Goal: Transaction & Acquisition: Book appointment/travel/reservation

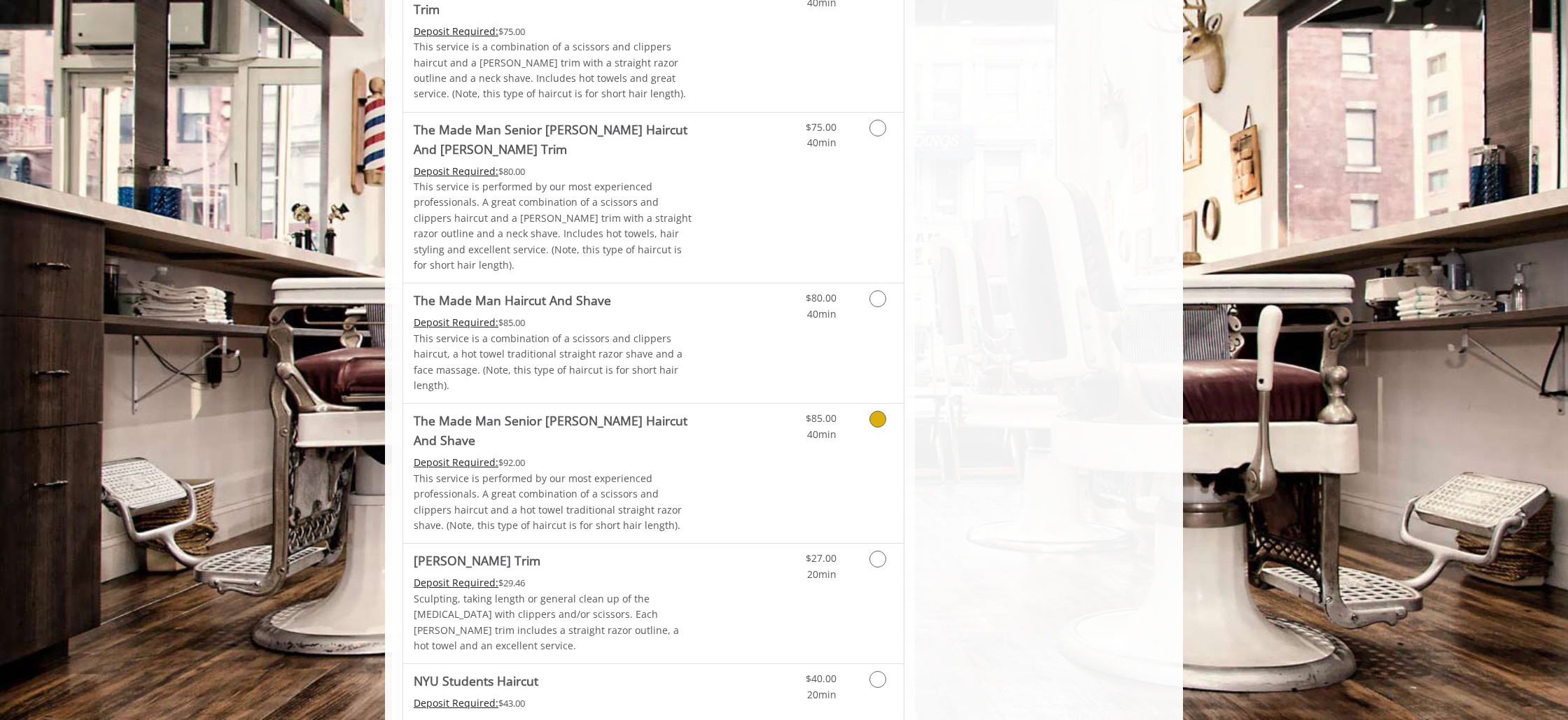
scroll to position [1175, 0]
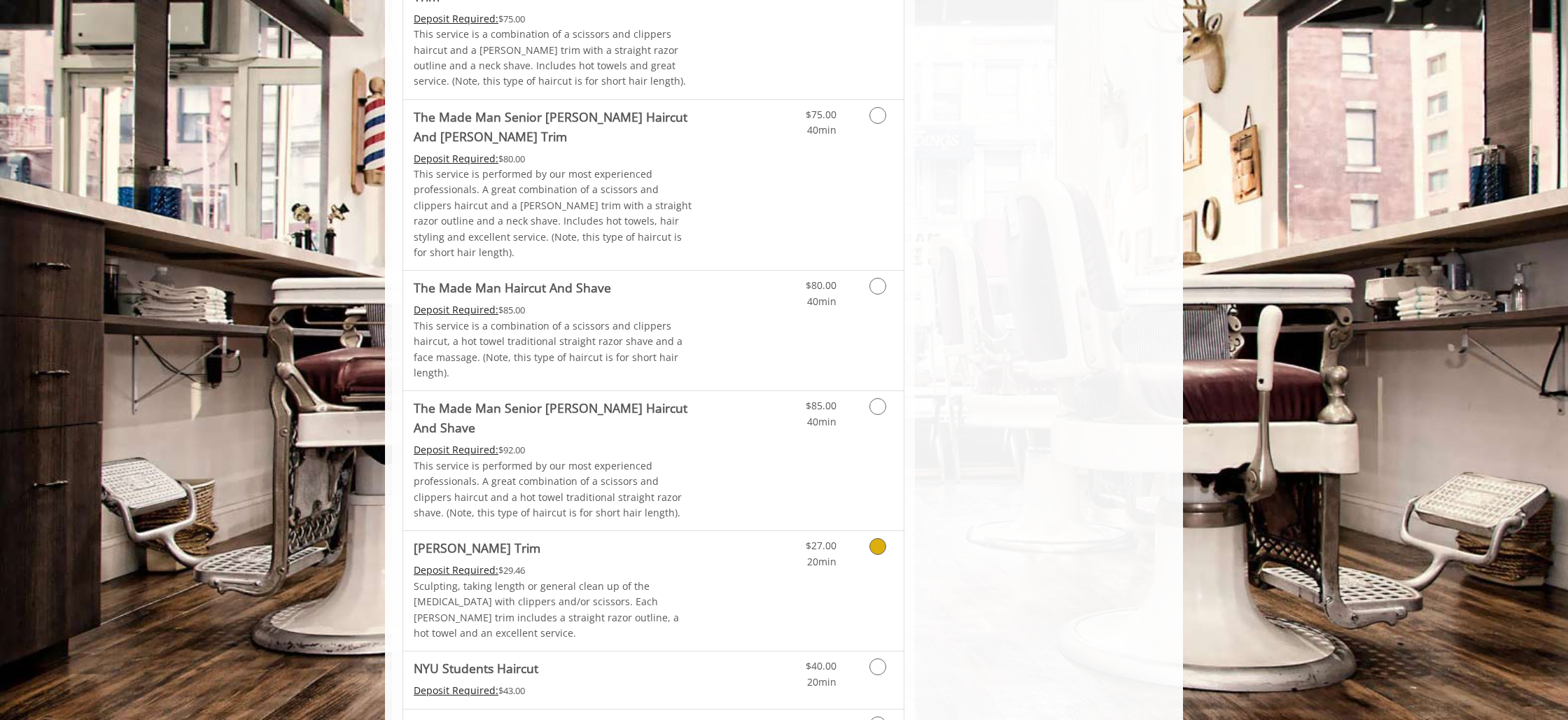
click at [870, 538] on icon "Grooming services" at bounding box center [877, 546] width 17 height 17
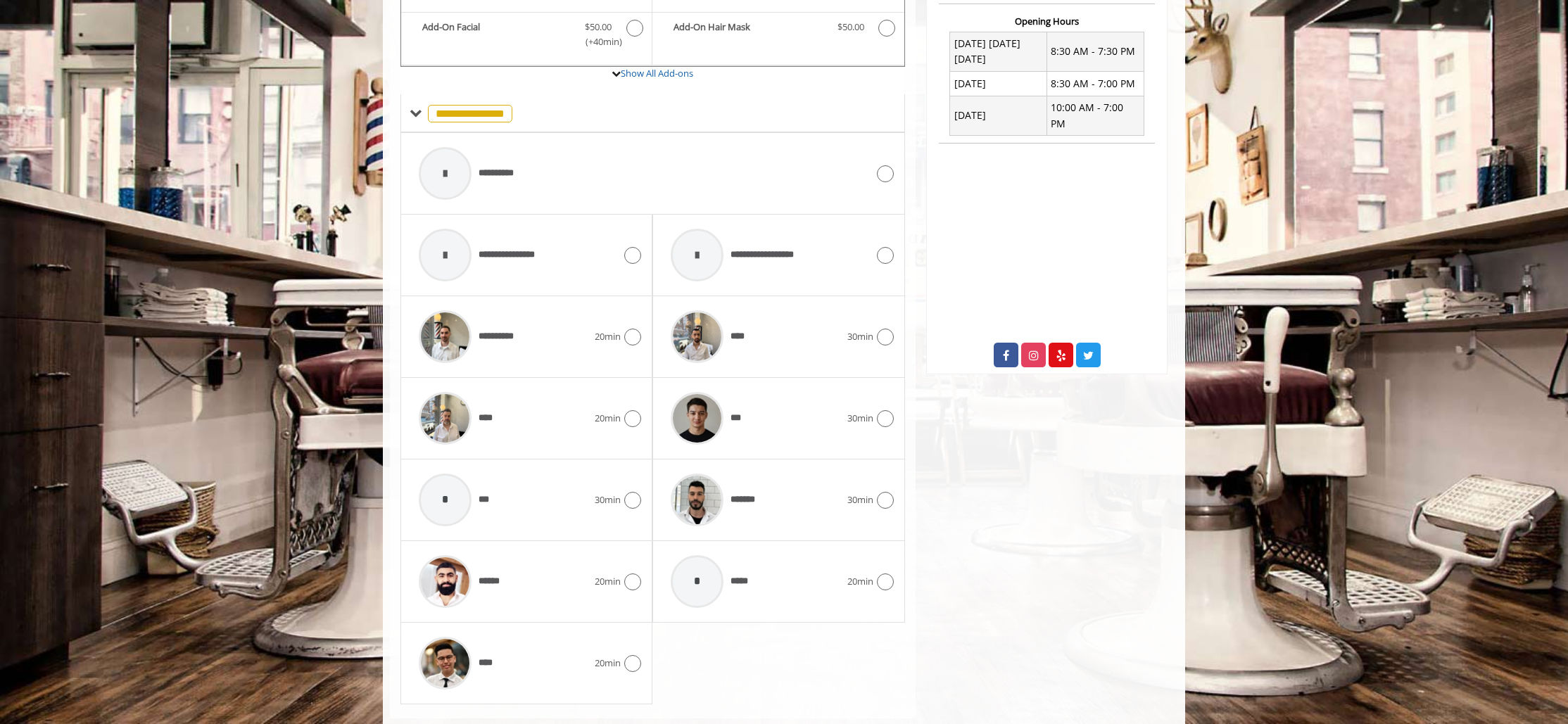
scroll to position [567, 0]
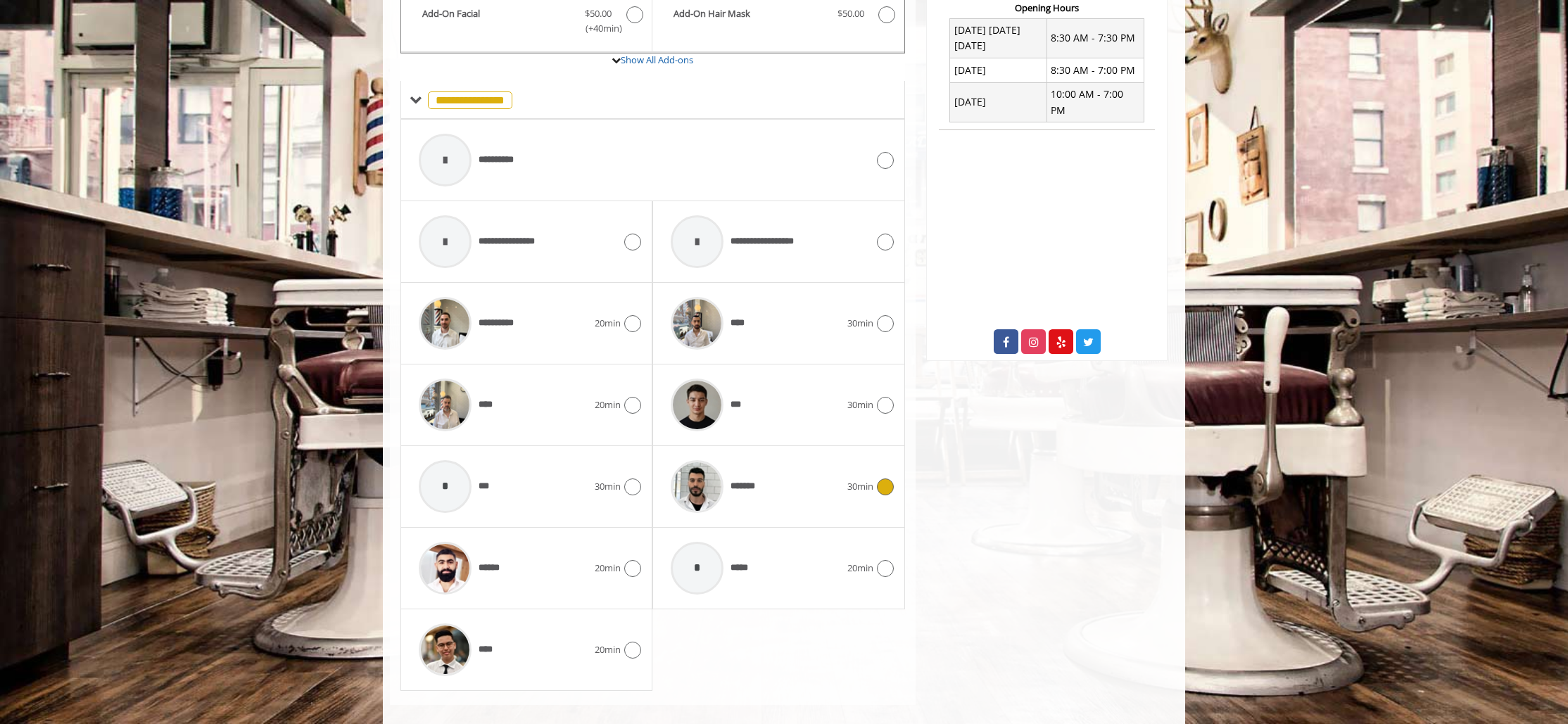
click at [834, 460] on div "*******" at bounding box center [755, 487] width 183 height 67
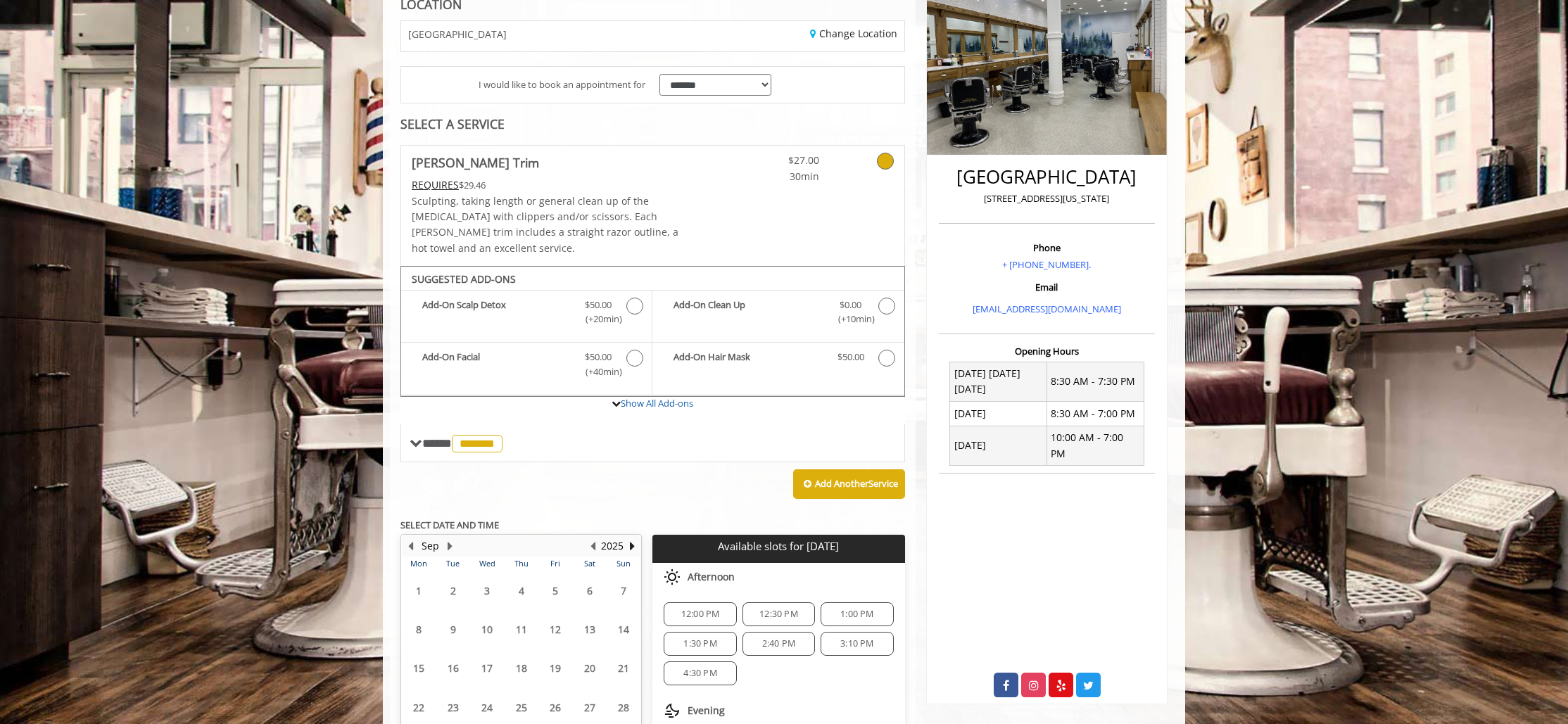
scroll to position [328, 0]
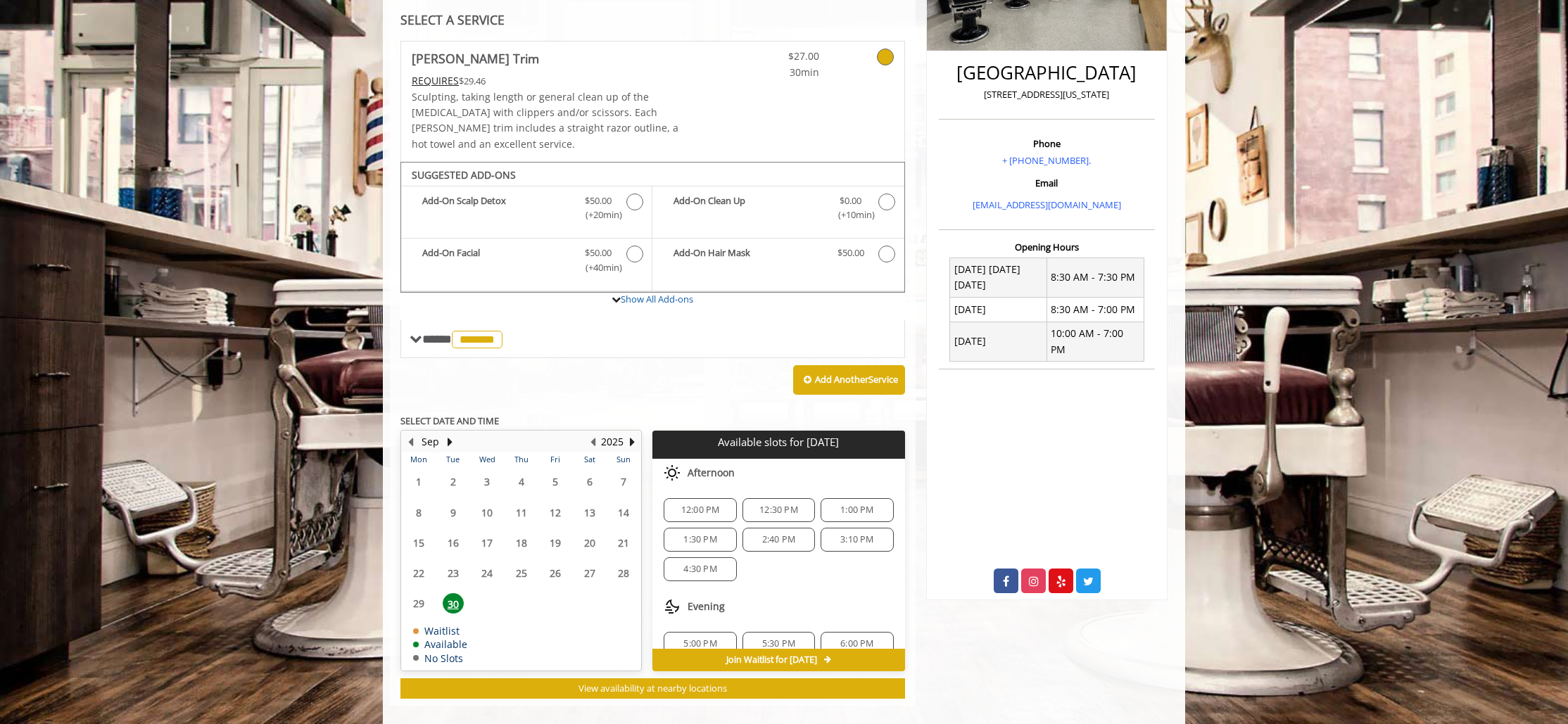
click at [852, 504] on span "1:00 PM" at bounding box center [856, 510] width 33 height 12
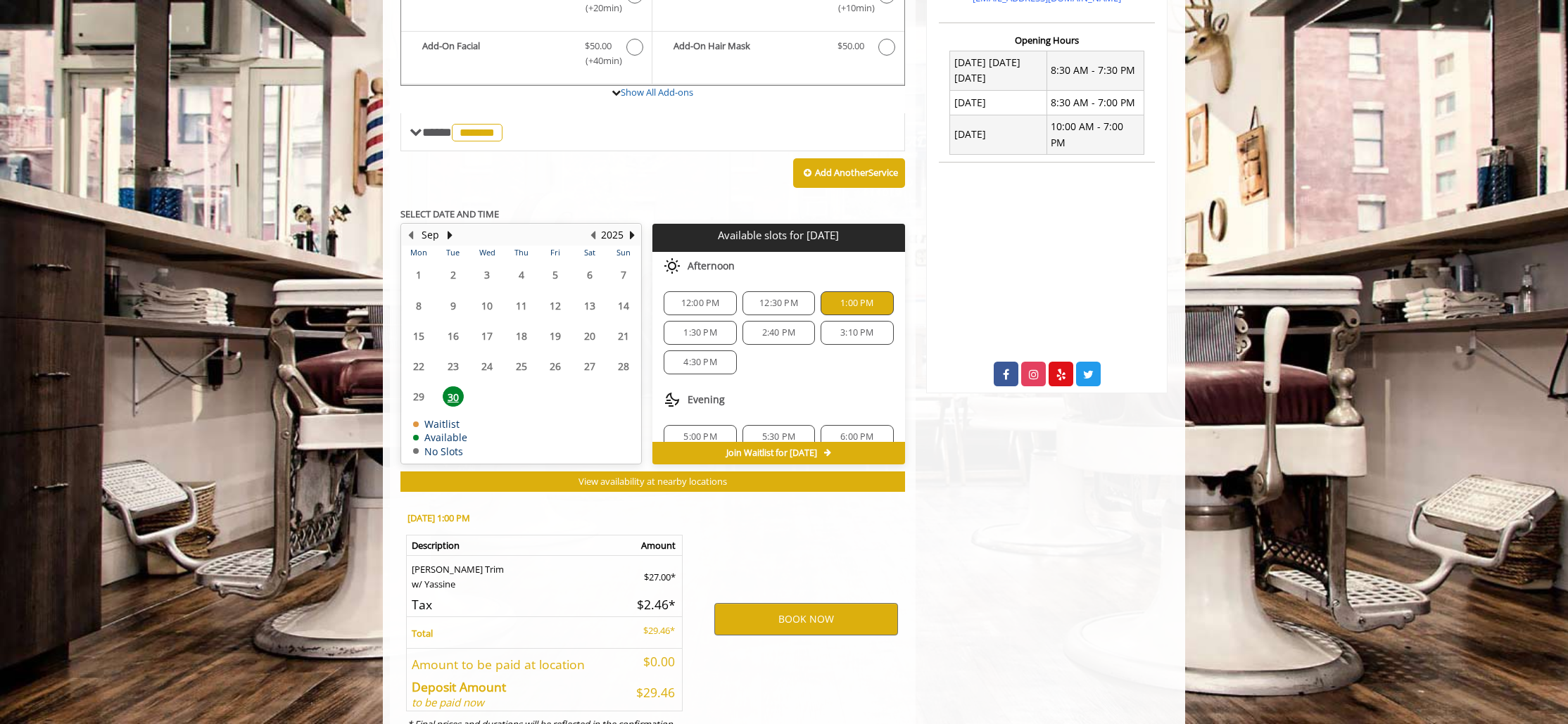
scroll to position [583, 0]
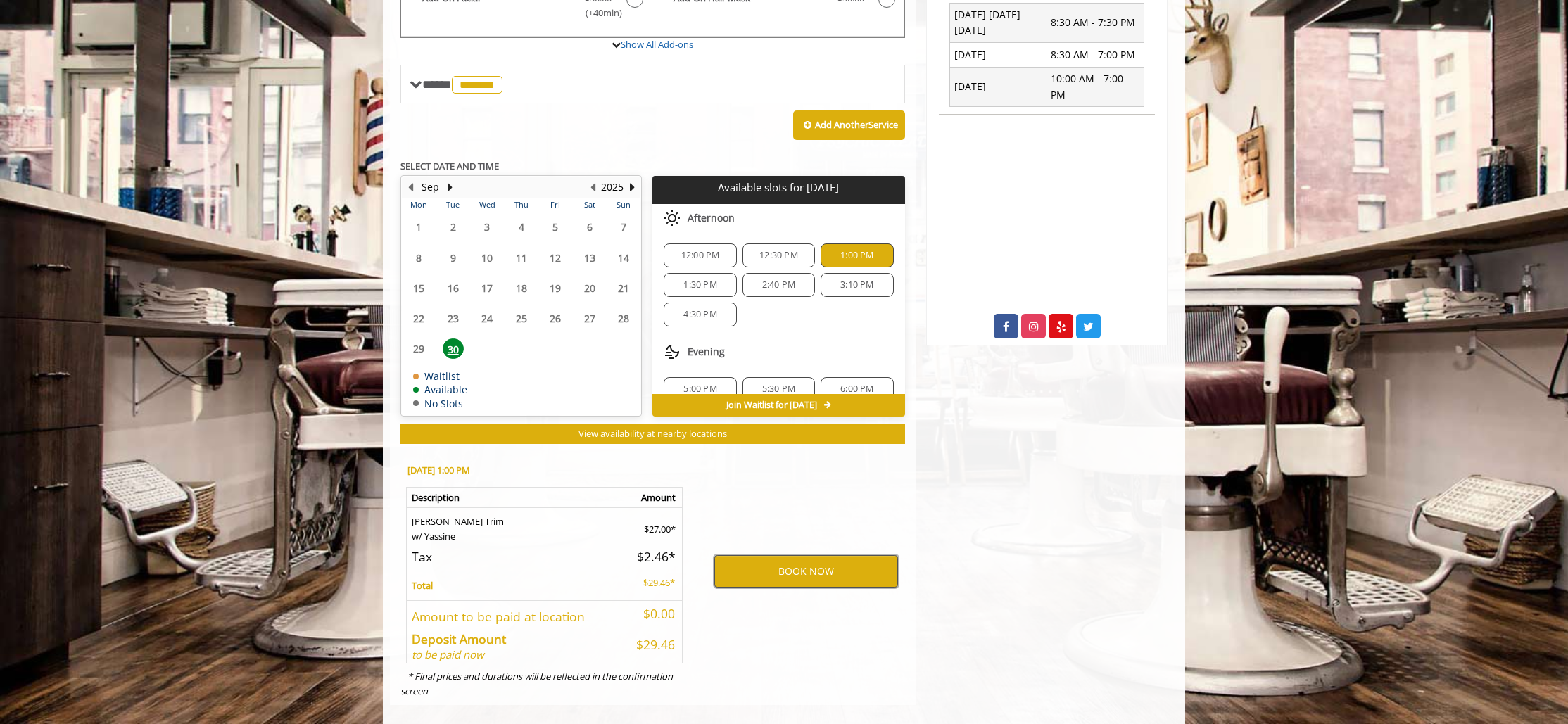
click at [835, 555] on button "BOOK NOW" at bounding box center [807, 572] width 184 height 33
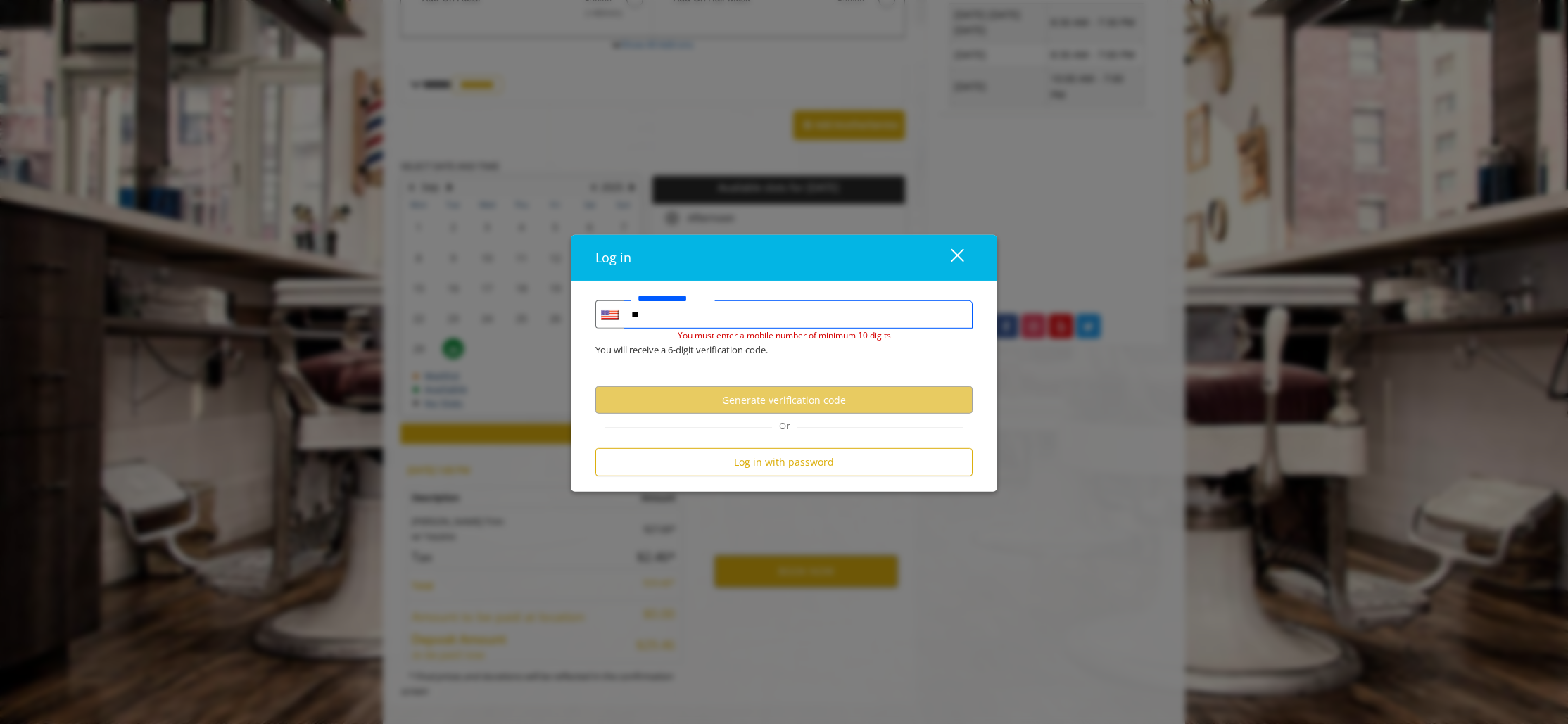
type input "*"
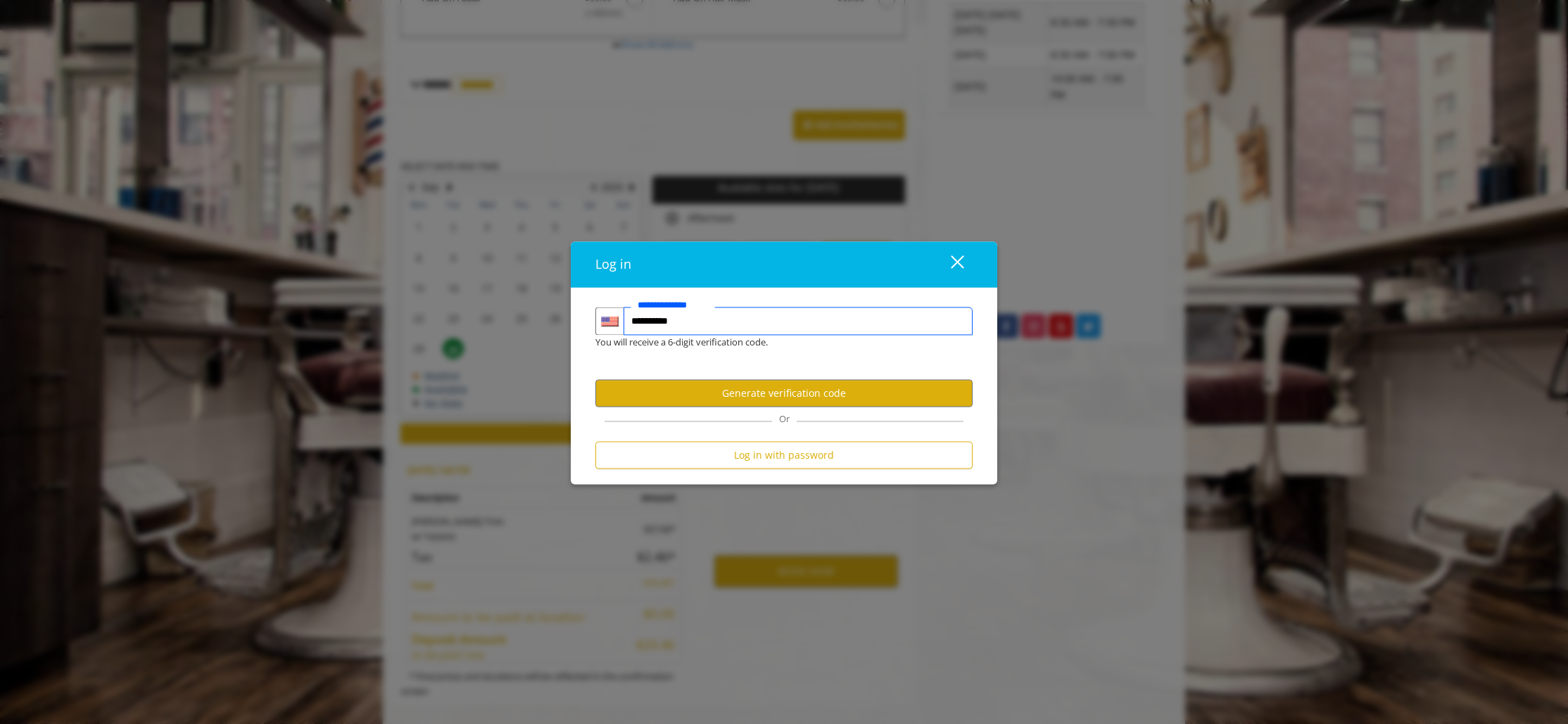
scroll to position [582, 0]
type input "**********"
click at [784, 398] on button "Generate verification code" at bounding box center [784, 393] width 377 height 28
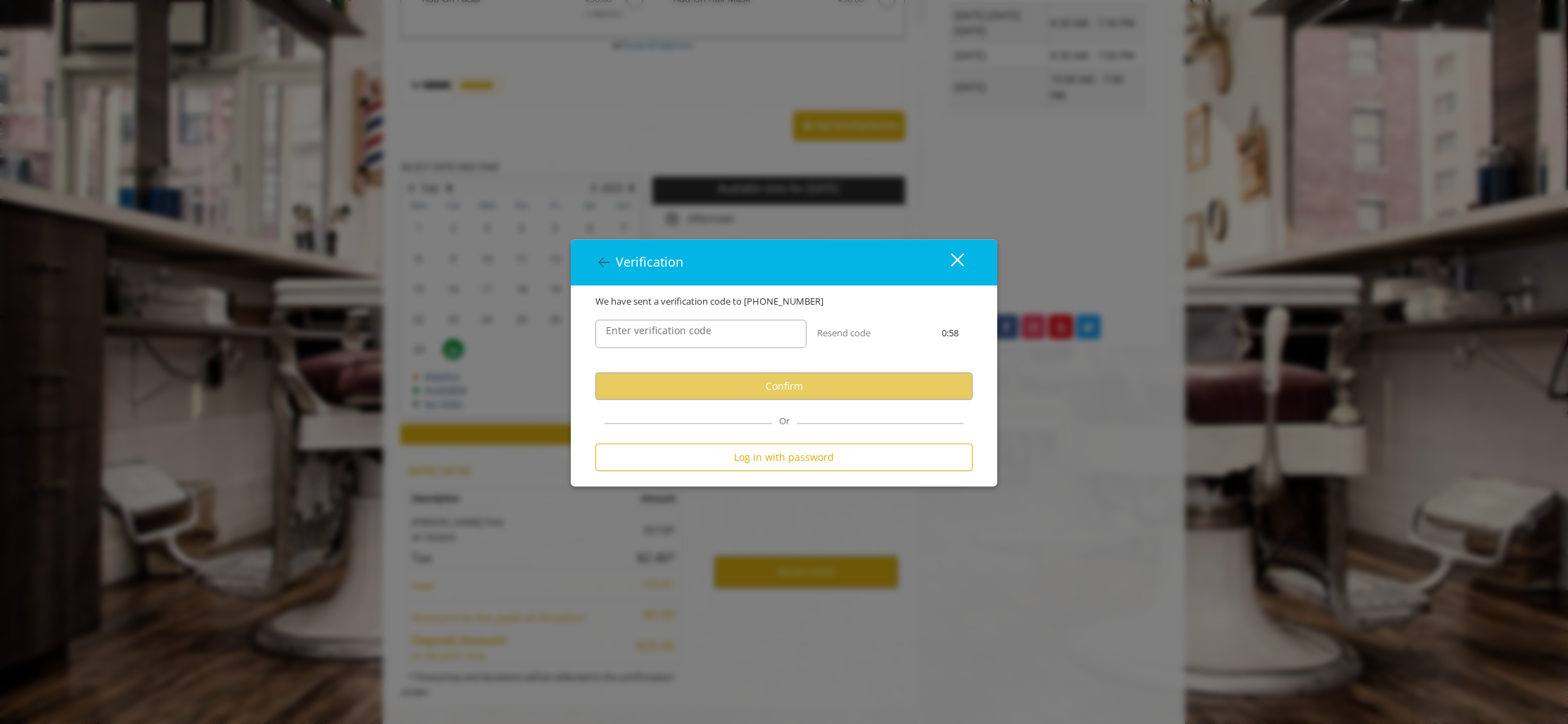
click at [726, 315] on div "Enter verification code" at bounding box center [701, 334] width 232 height 49
click at [730, 329] on input "Enter verification code" at bounding box center [701, 334] width 211 height 28
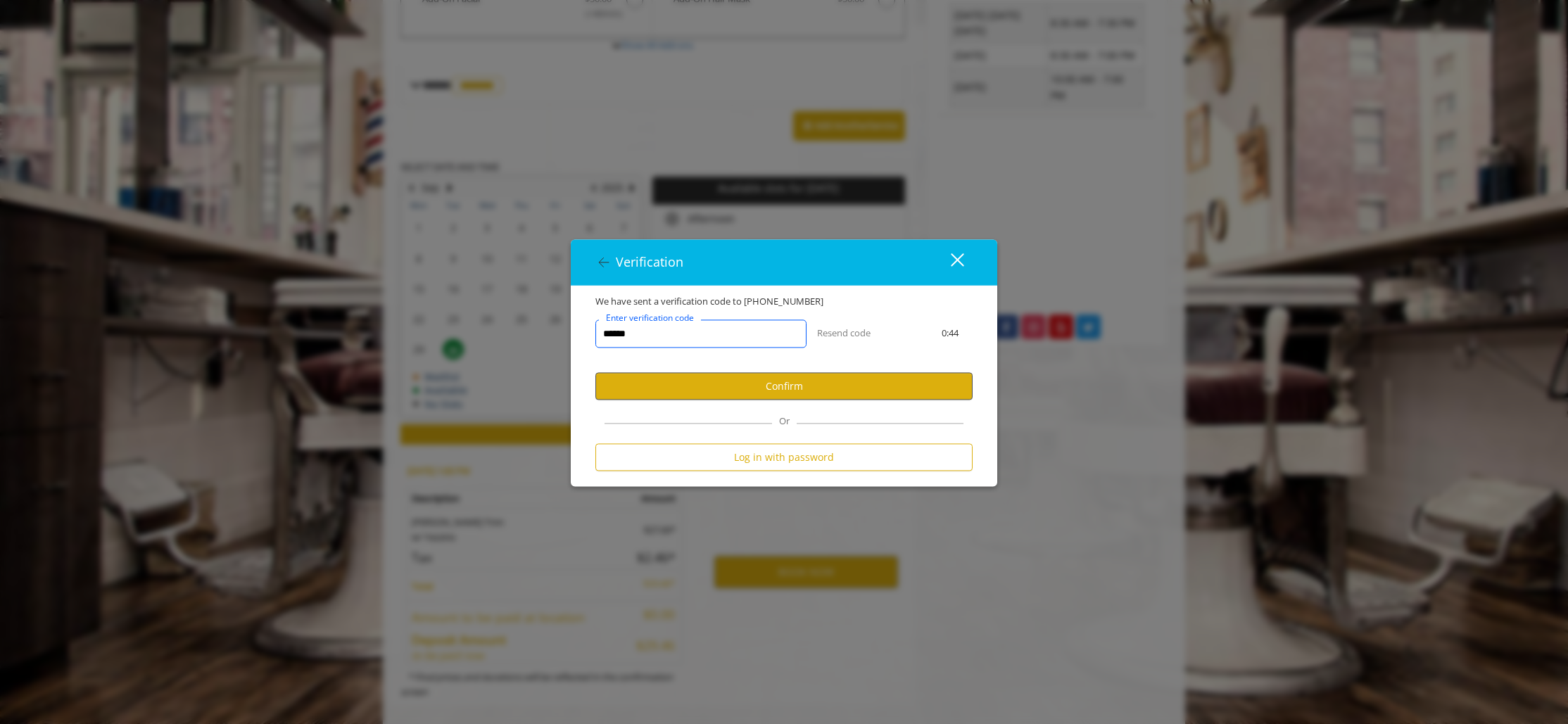
type input "******"
click at [833, 390] on button "Confirm" at bounding box center [784, 386] width 377 height 28
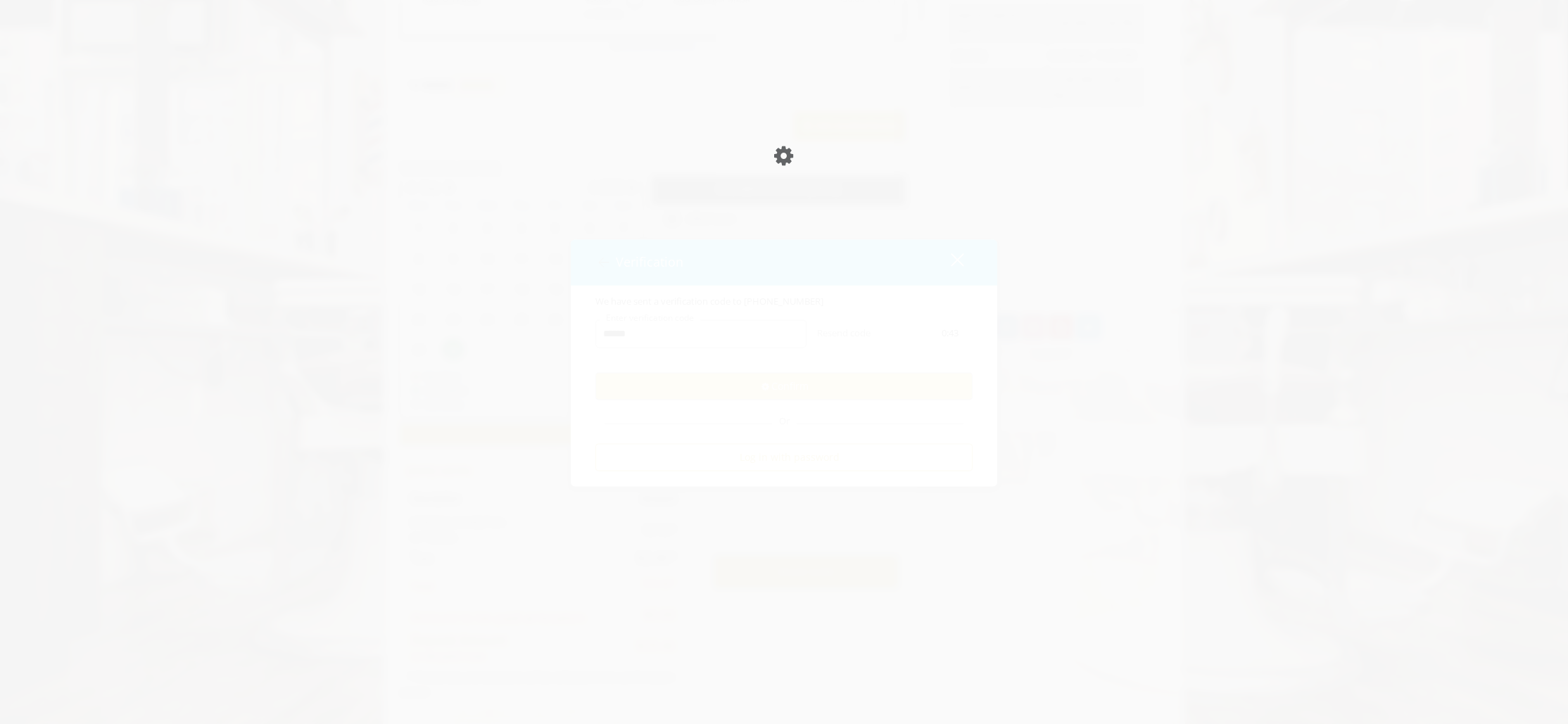
scroll to position [531, 0]
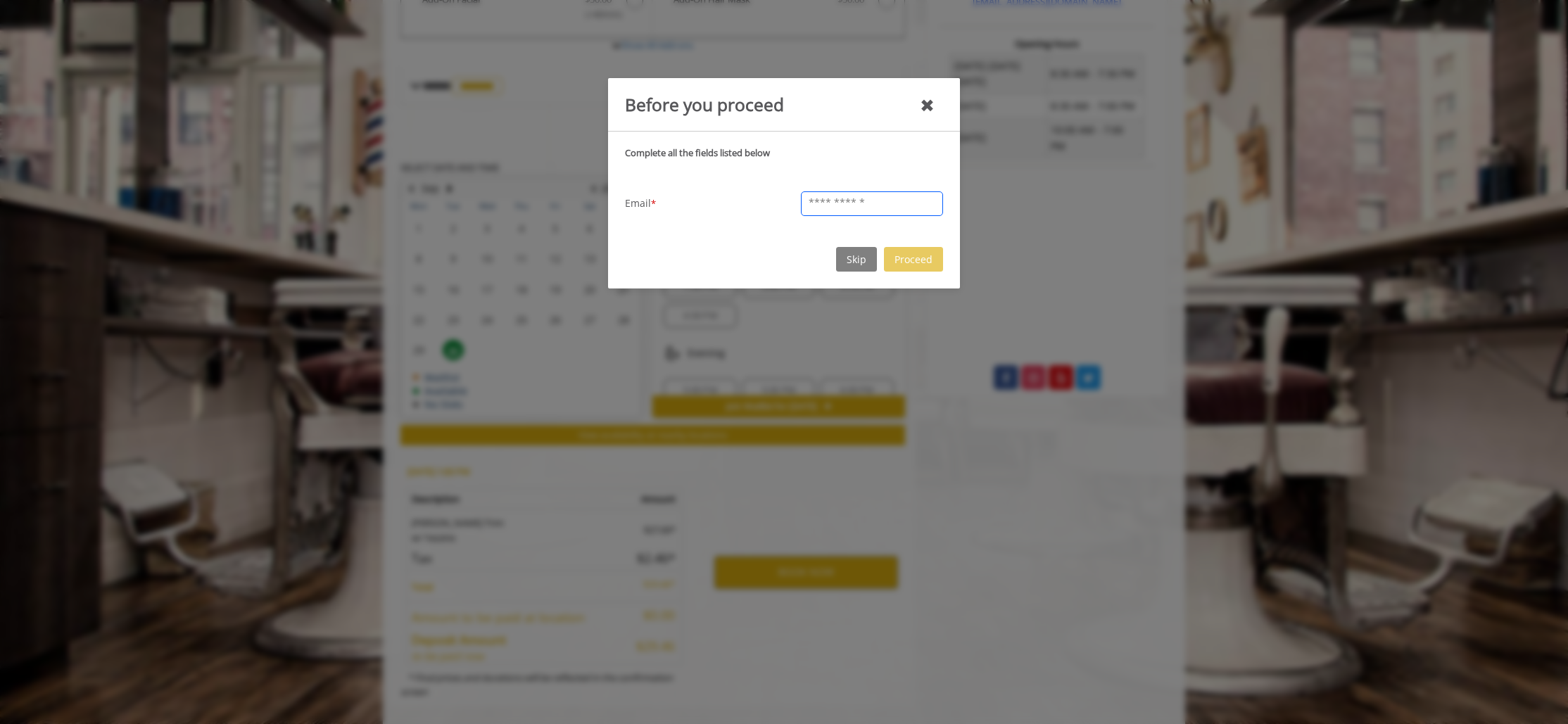
click at [838, 207] on input "text" at bounding box center [872, 204] width 142 height 25
type input "**********"
click at [929, 112] on div "✖" at bounding box center [926, 105] width 14 height 28
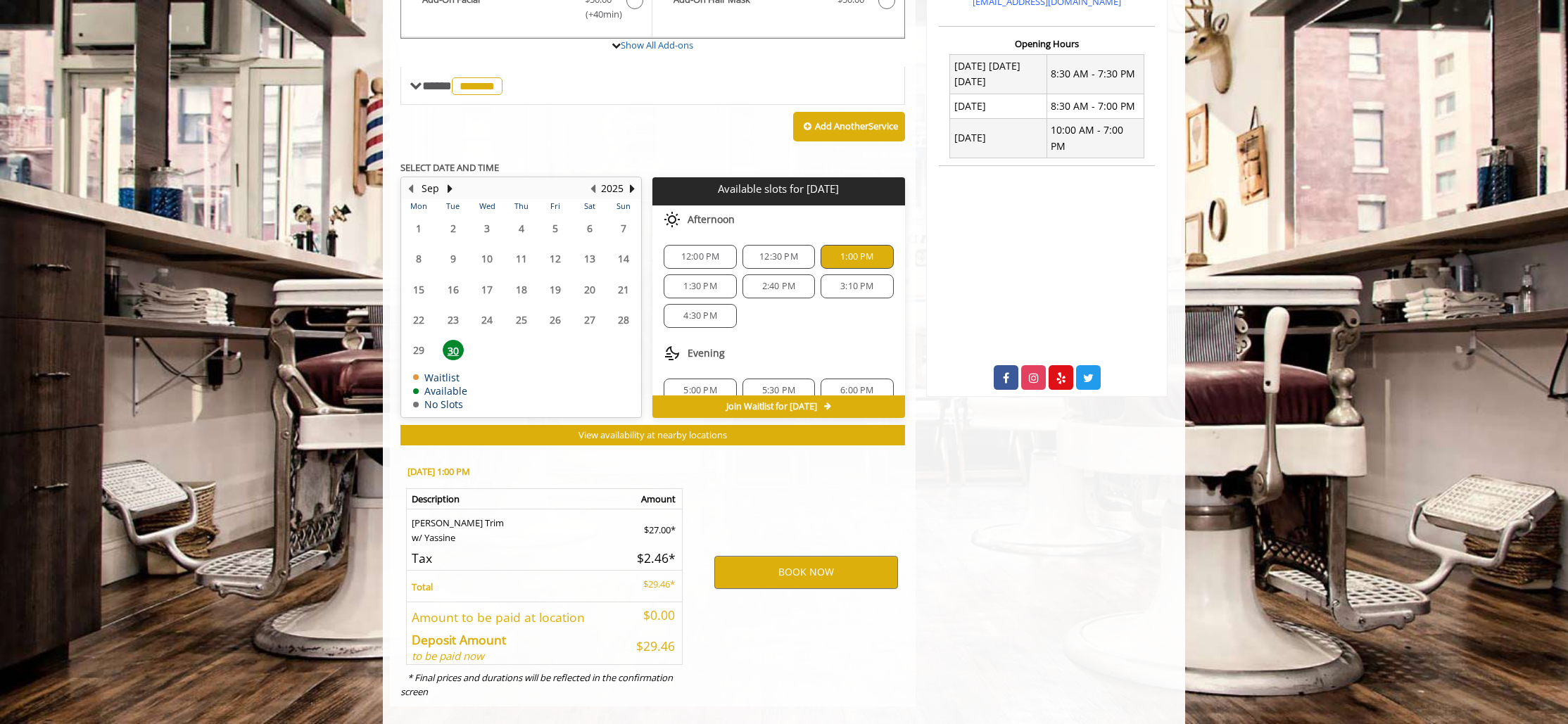
click at [731, 245] on div "12:00 PM" at bounding box center [700, 256] width 73 height 24
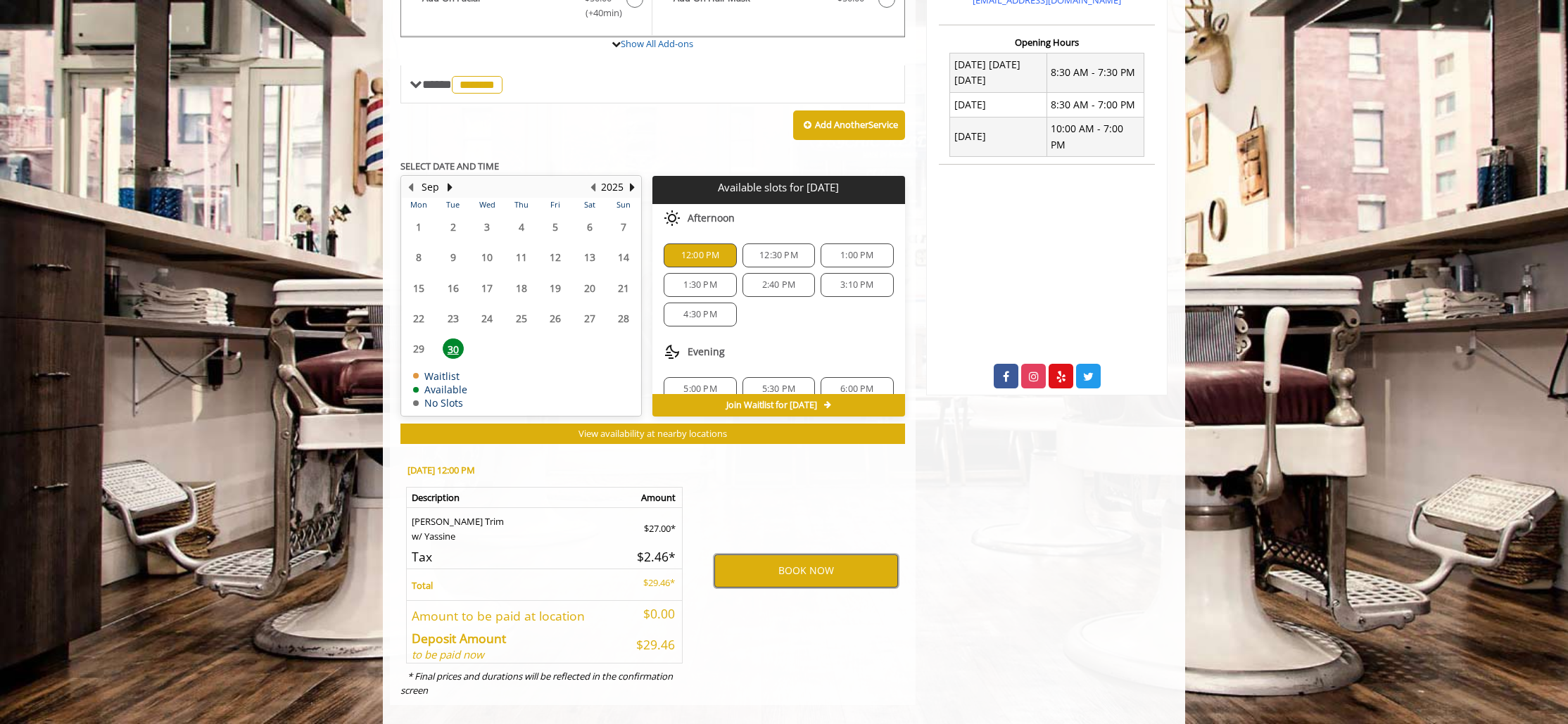
click at [813, 554] on button "BOOK NOW" at bounding box center [807, 571] width 184 height 33
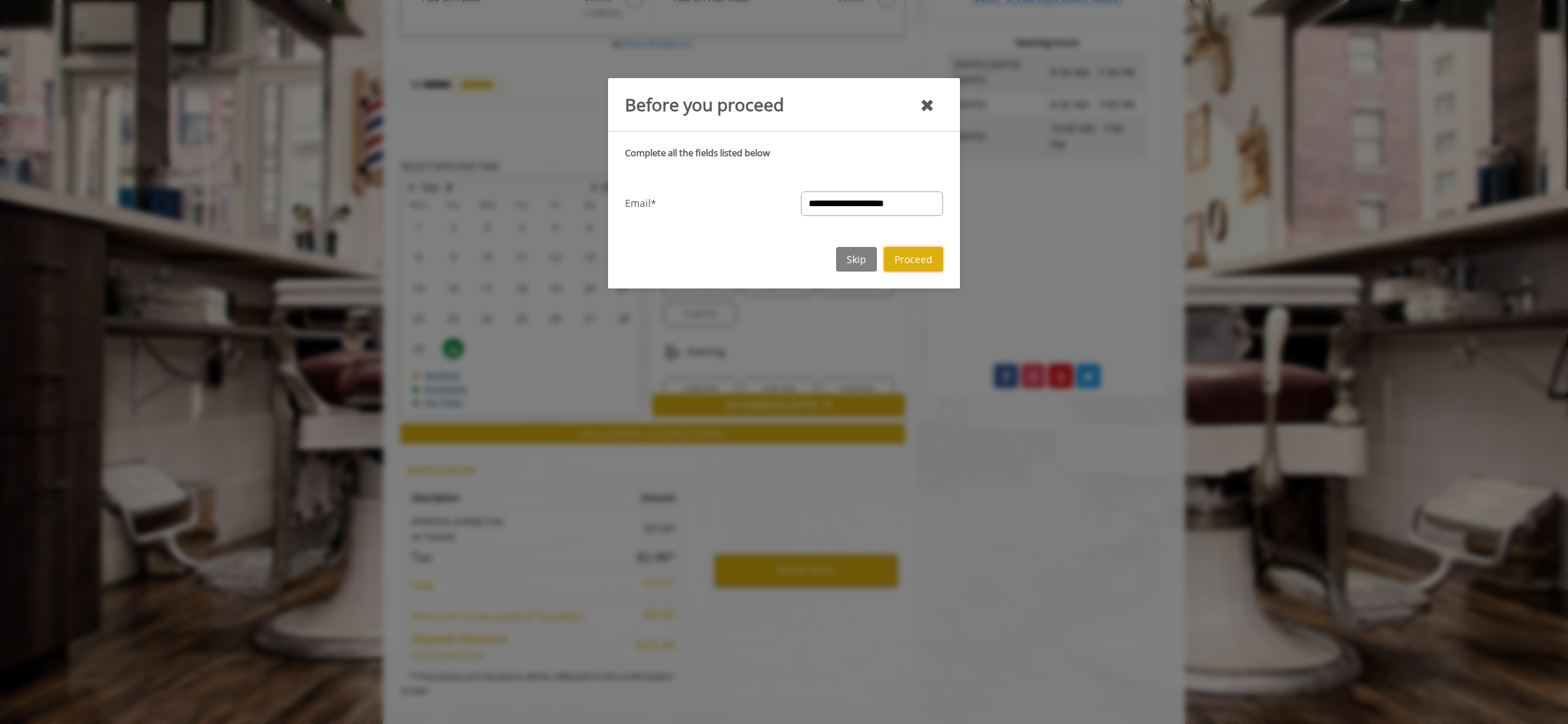
click at [919, 261] on button "Proceed" at bounding box center [914, 260] width 59 height 25
click at [923, 205] on input "**********" at bounding box center [872, 204] width 142 height 25
click at [916, 255] on button "Proceed" at bounding box center [914, 260] width 59 height 25
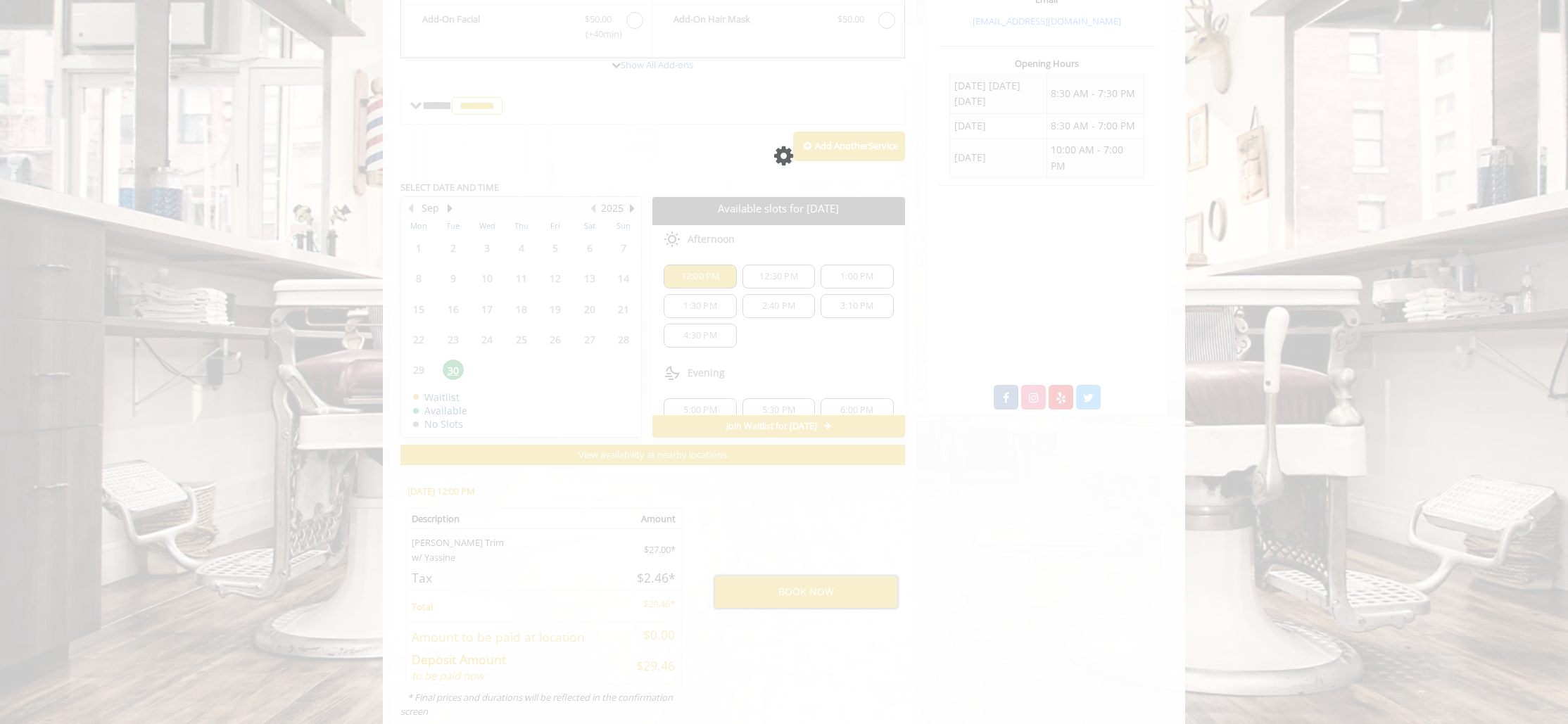
scroll to position [494, 0]
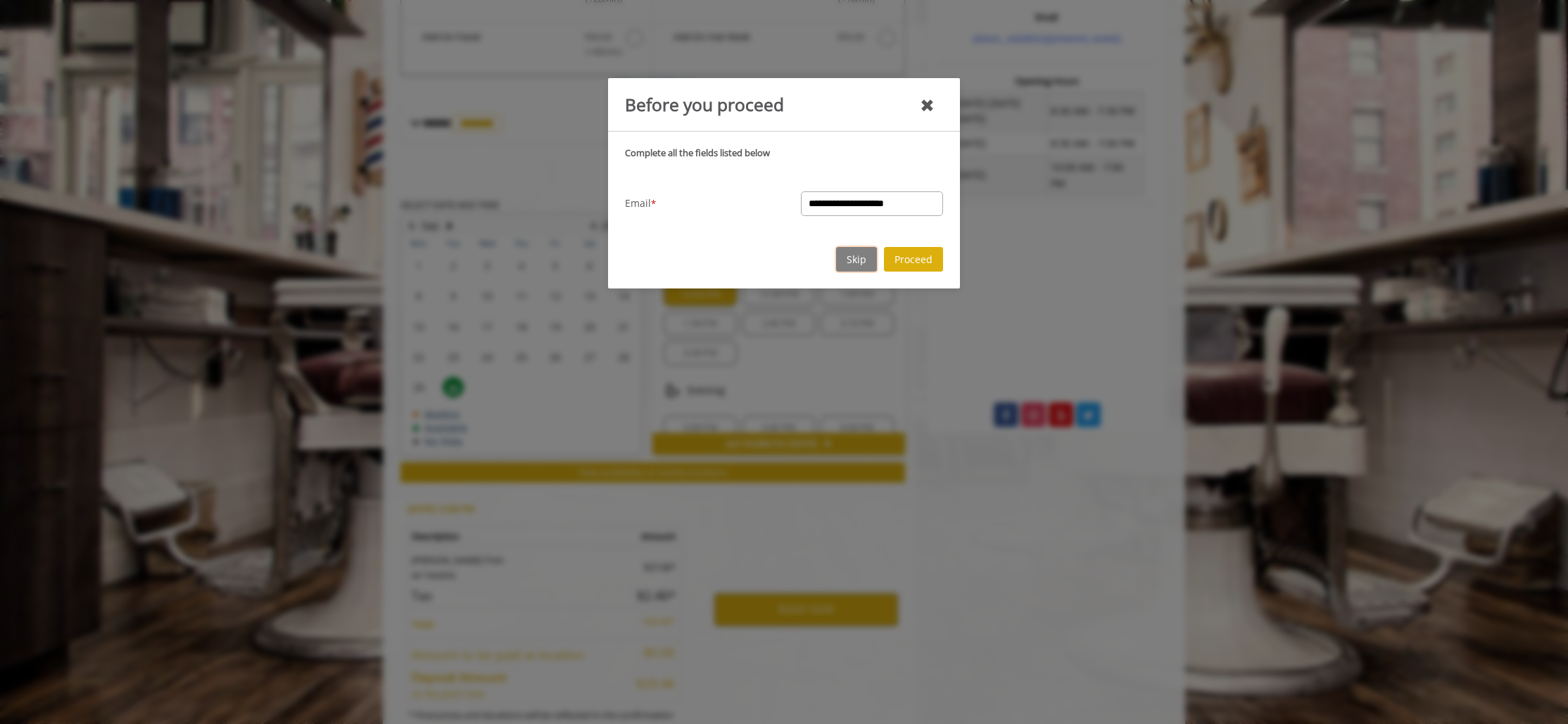
click at [857, 252] on button "Skip" at bounding box center [856, 260] width 41 height 25
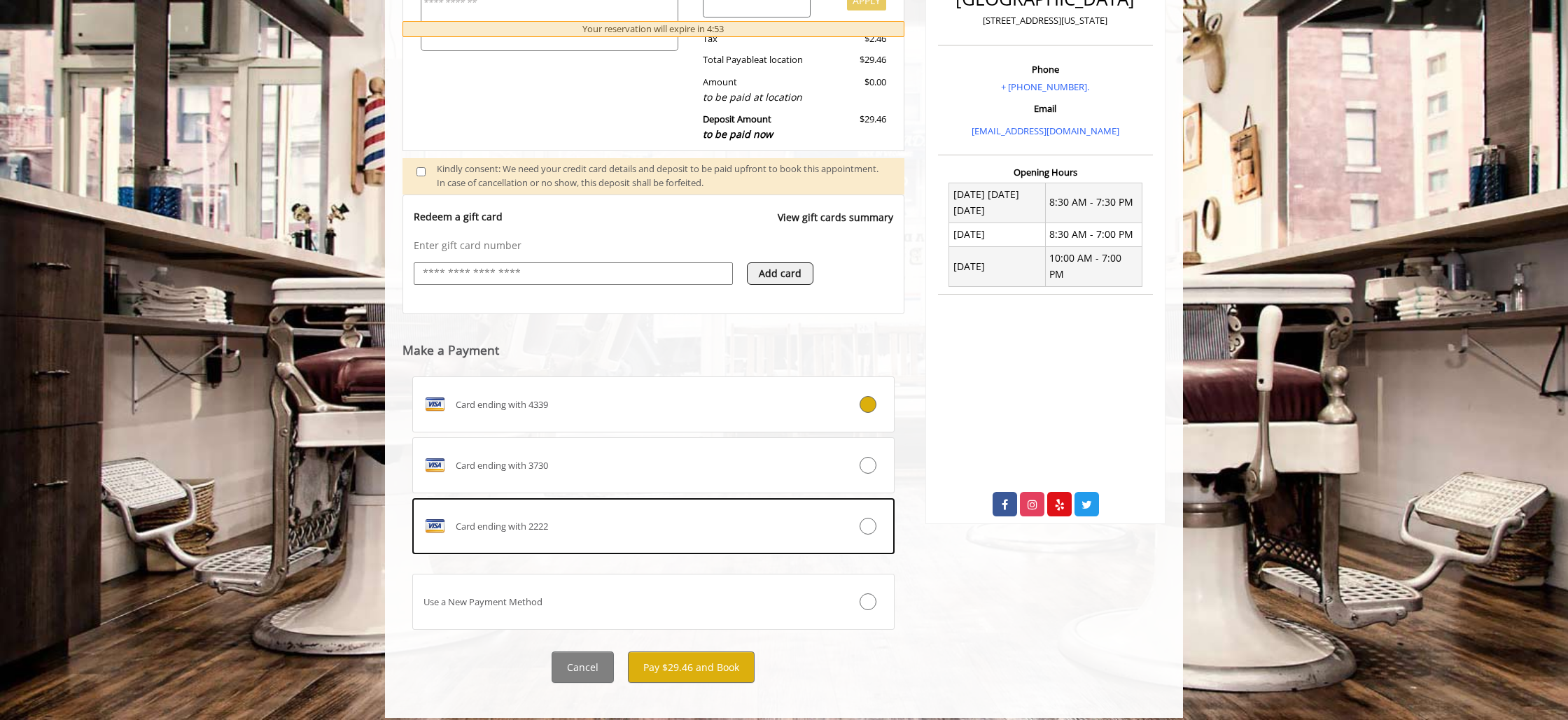
scroll to position [411, 0]
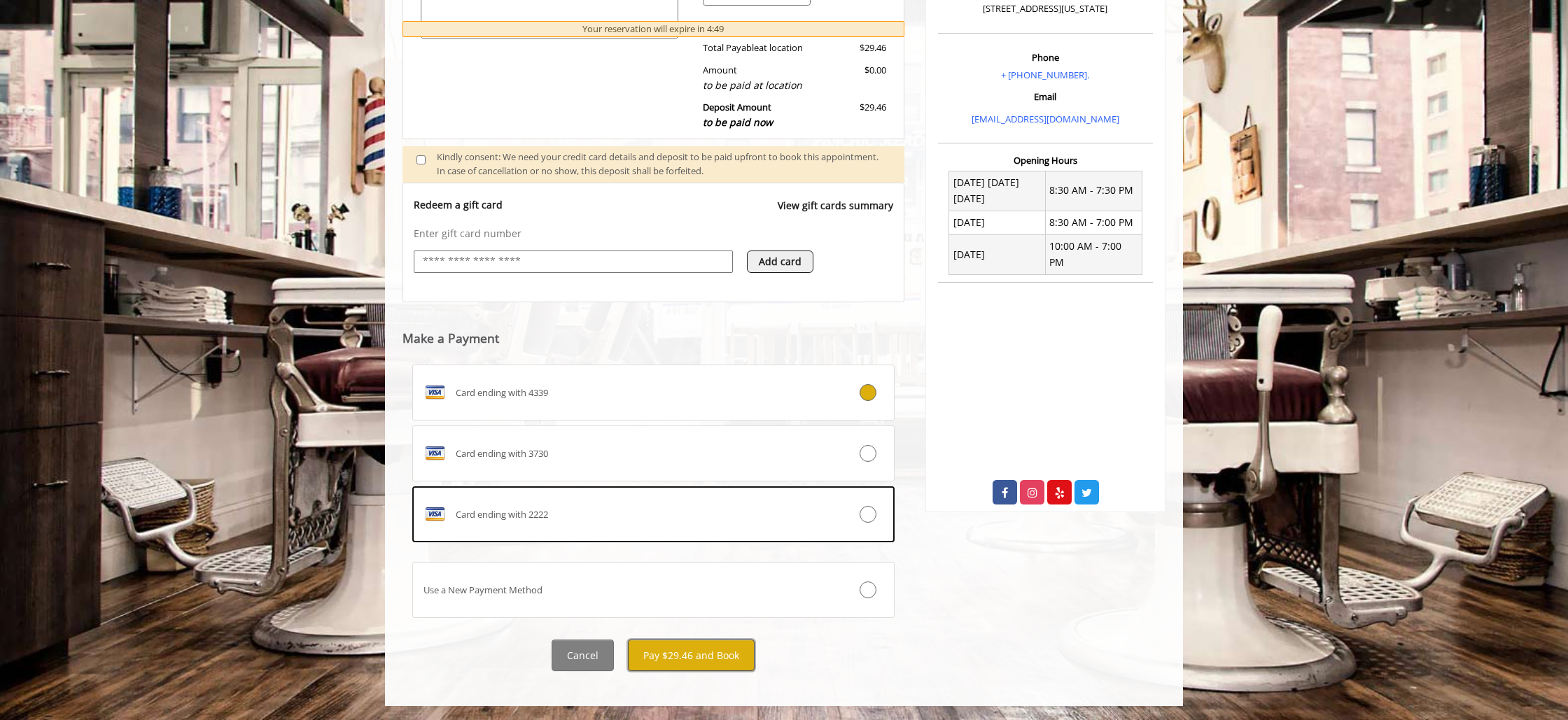
click at [713, 658] on button "Pay $29.46 and Book" at bounding box center [691, 655] width 127 height 31
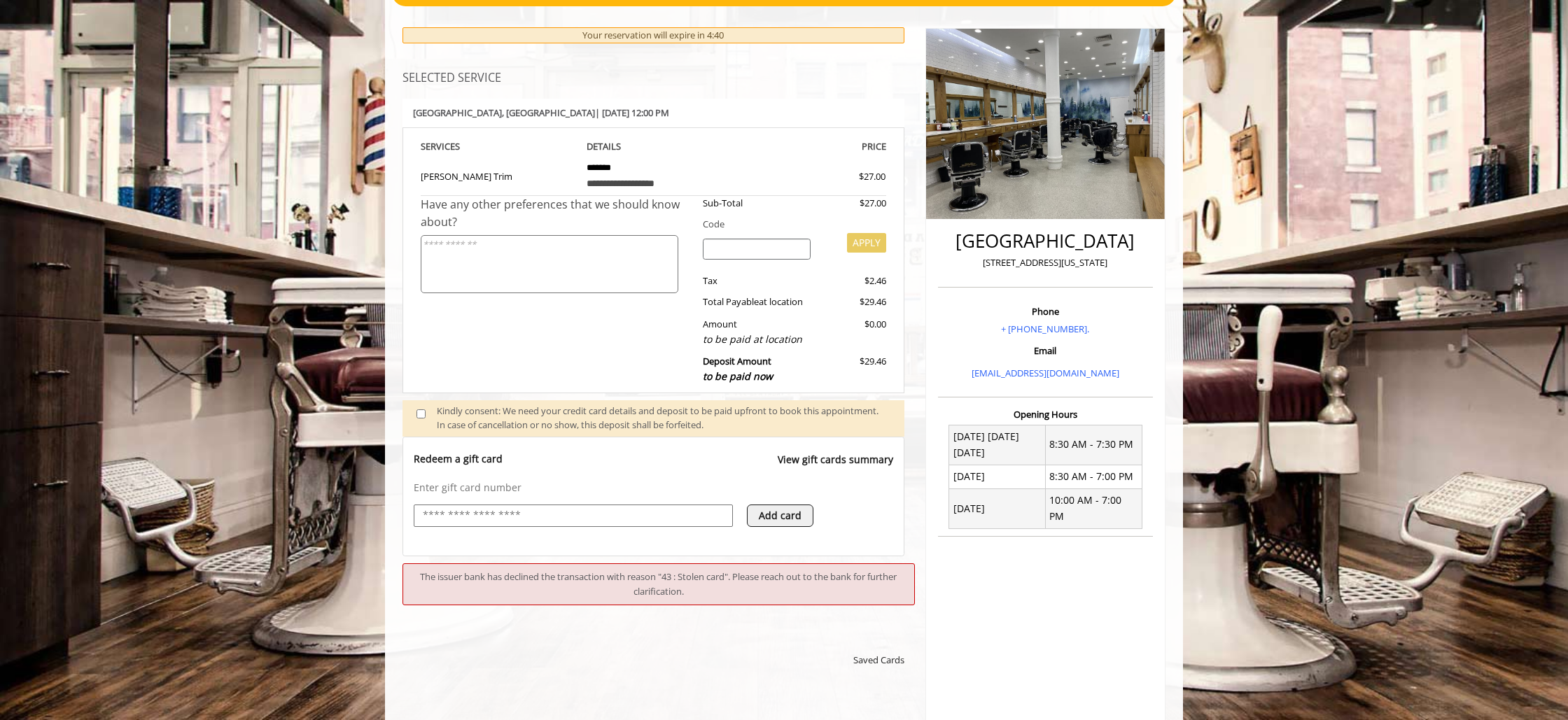
scroll to position [239, 0]
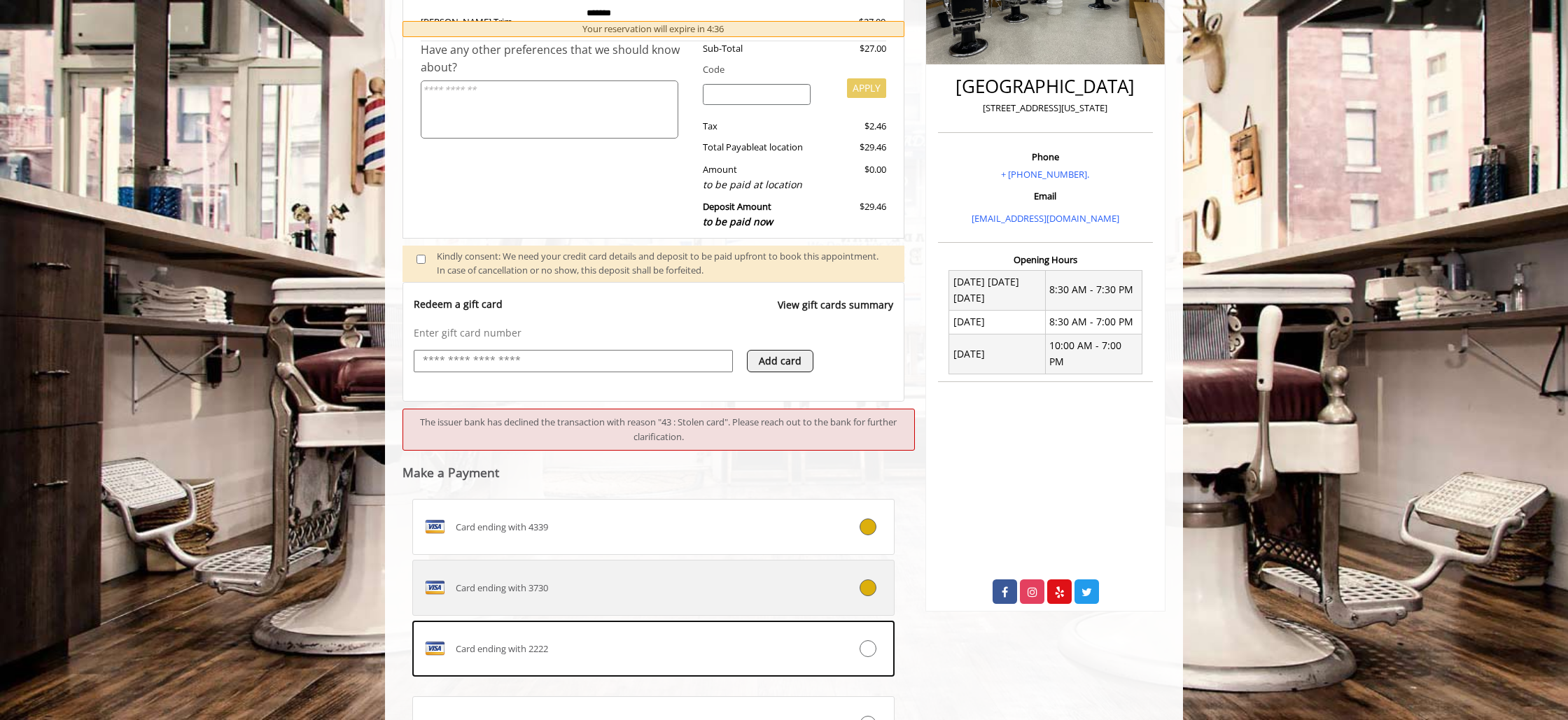
click at [696, 610] on label "Card ending with 3730" at bounding box center [653, 587] width 483 height 56
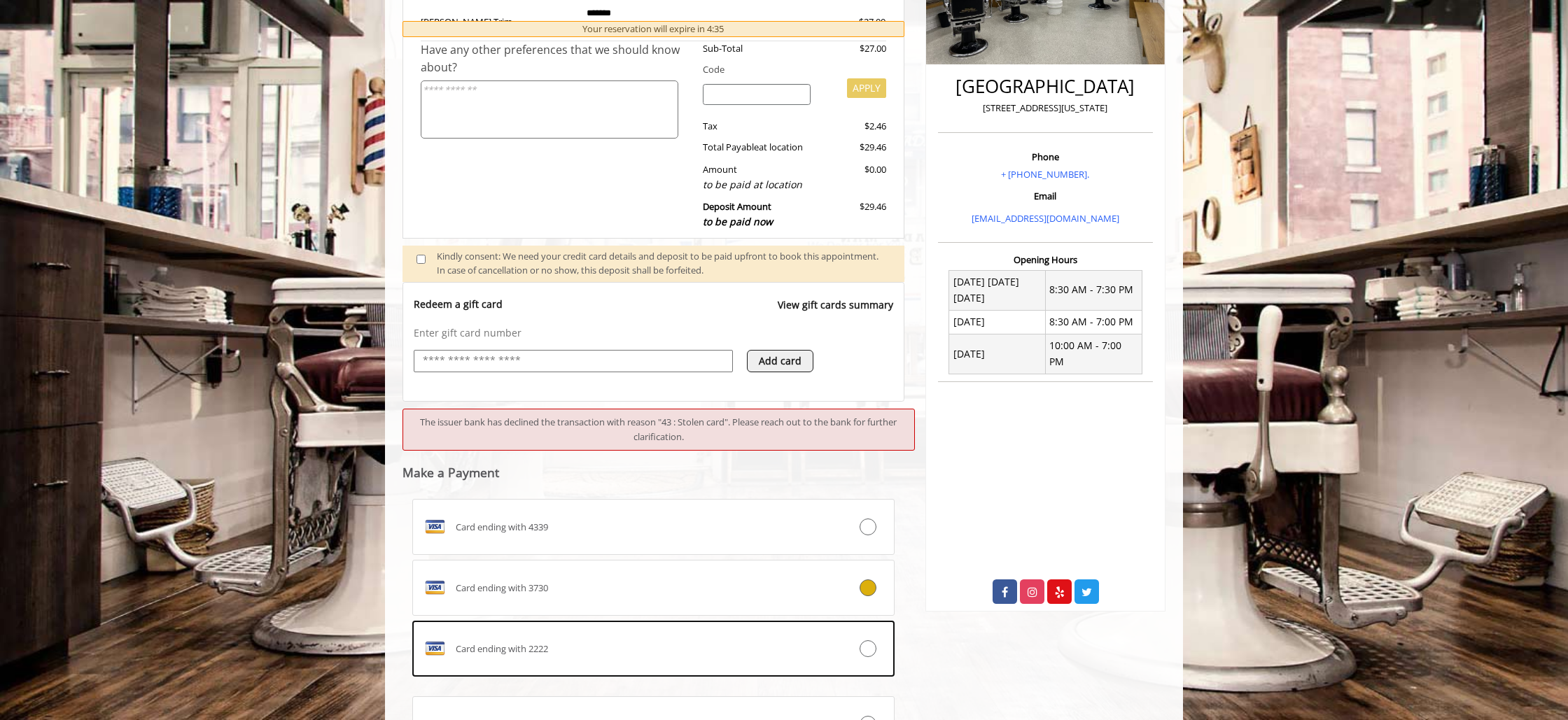
scroll to position [415, 0]
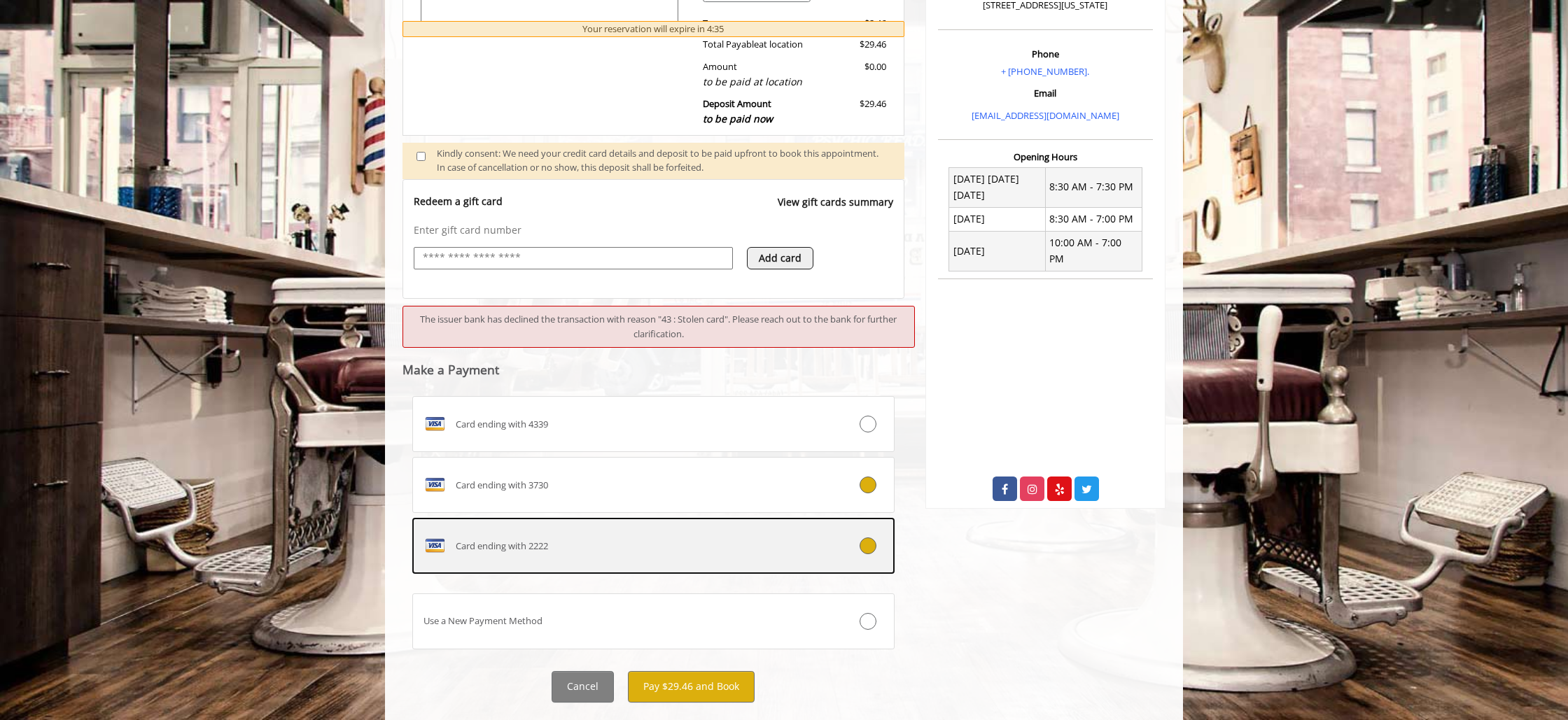
click at [720, 542] on div "Card ending with 2222" at bounding box center [613, 545] width 401 height 22
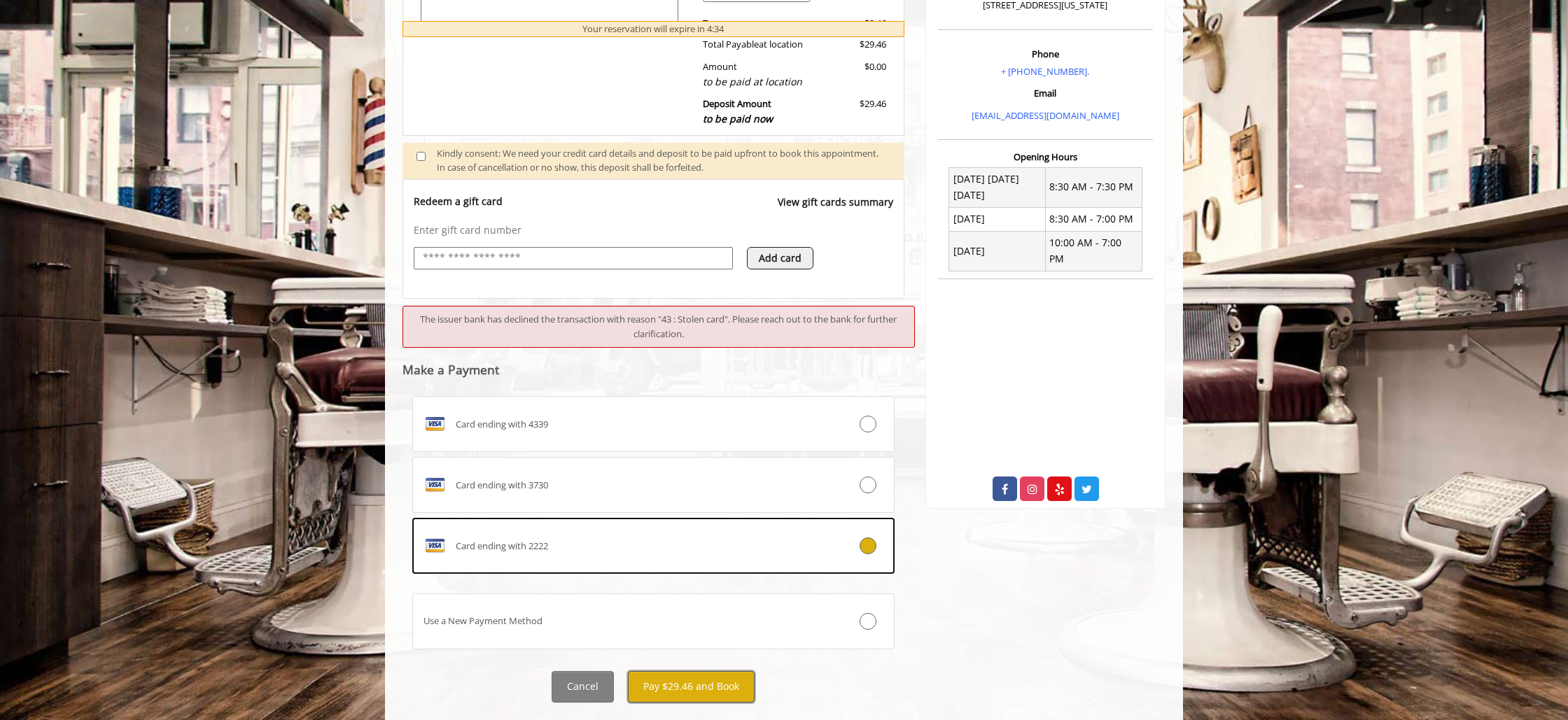
click at [704, 688] on button "Pay $29.46 and Book" at bounding box center [691, 687] width 127 height 31
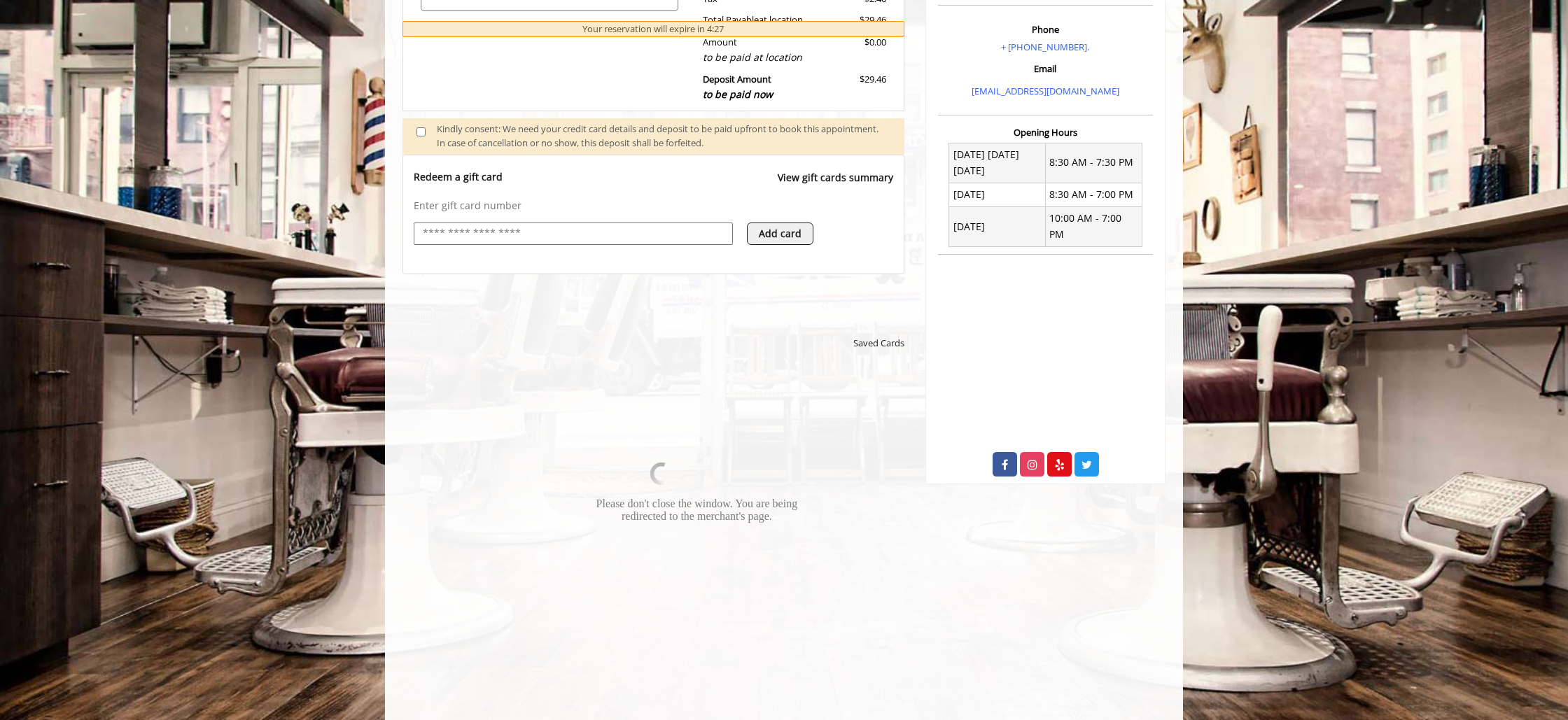
scroll to position [441, 0]
